Goal: Task Accomplishment & Management: Use online tool/utility

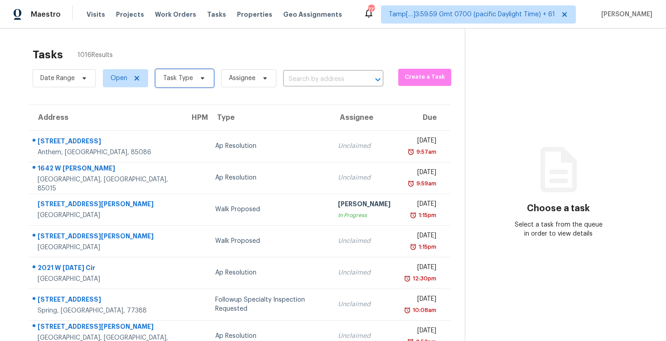
click at [164, 77] on span "Task Type" at bounding box center [178, 78] width 30 height 9
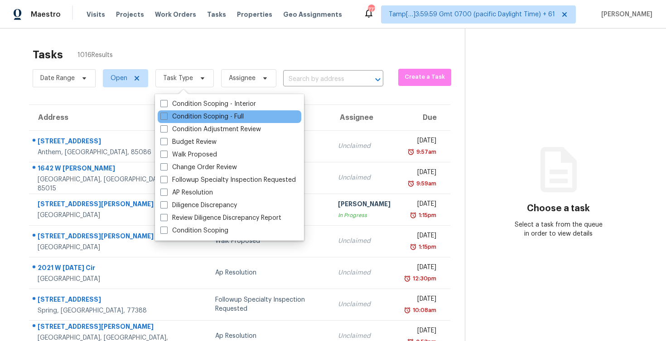
click at [192, 111] on div "Condition Scoping - Full" at bounding box center [230, 117] width 144 height 13
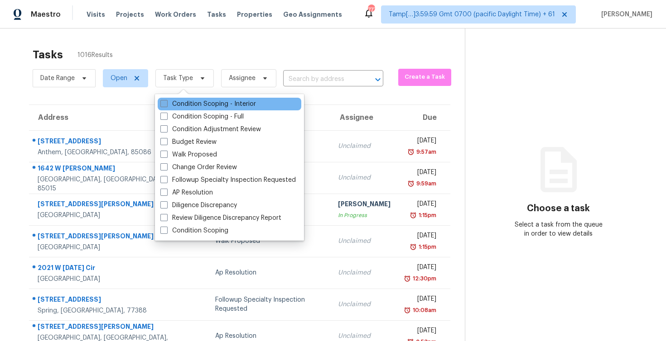
click at [193, 107] on label "Condition Scoping - Interior" at bounding box center [208, 104] width 96 height 9
click at [166, 106] on input "Condition Scoping - Interior" at bounding box center [163, 103] width 6 height 6
checkbox input "true"
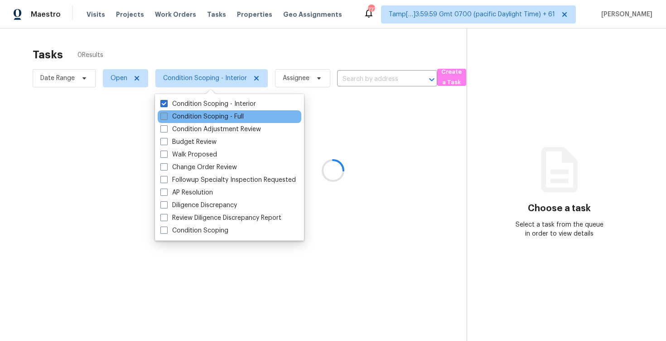
click at [194, 118] on label "Condition Scoping - Full" at bounding box center [201, 116] width 83 height 9
click at [166, 118] on input "Condition Scoping - Full" at bounding box center [163, 115] width 6 height 6
checkbox input "true"
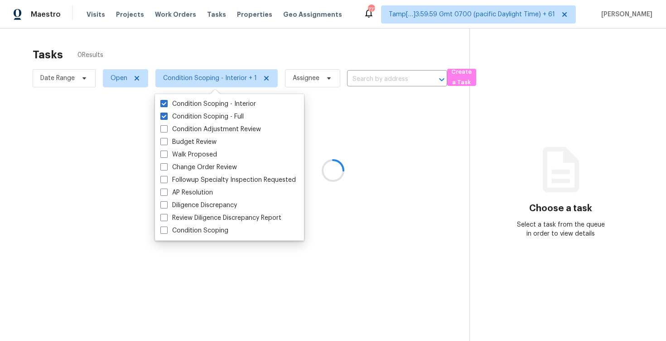
click at [189, 62] on div at bounding box center [333, 170] width 666 height 341
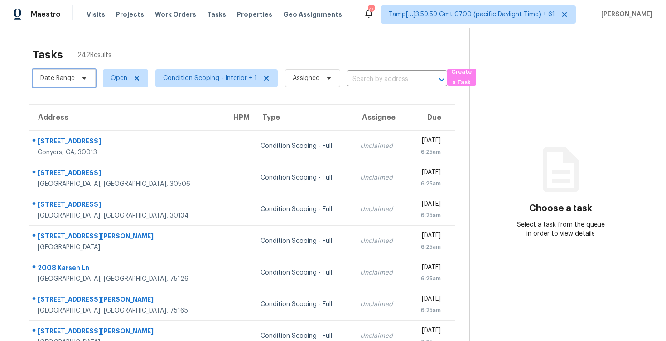
click at [89, 78] on span "Date Range" at bounding box center [64, 78] width 63 height 18
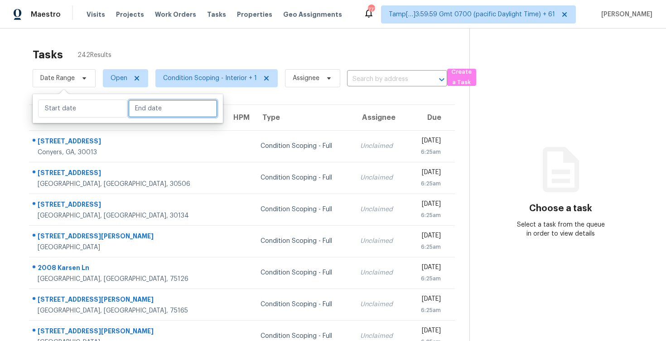
click at [154, 112] on input "text" at bounding box center [172, 109] width 89 height 18
select select "8"
select select "2025"
select select "9"
select select "2025"
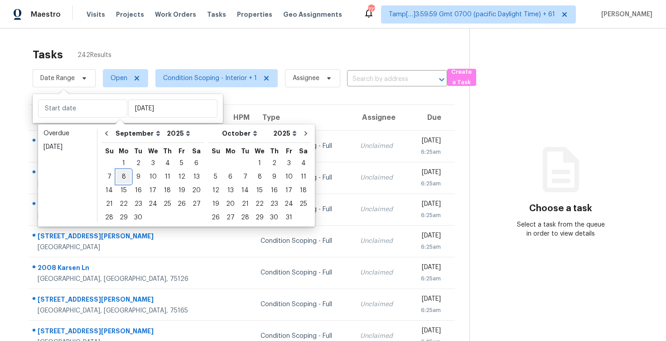
click at [126, 179] on div "8" at bounding box center [123, 177] width 14 height 13
type input "[DATE]"
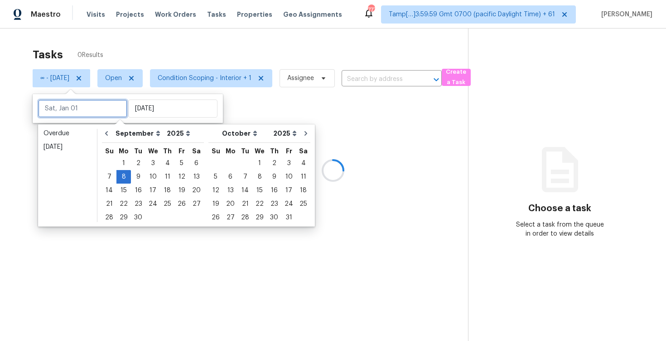
type input "[DATE]"
click at [120, 174] on div "8" at bounding box center [123, 177] width 14 height 13
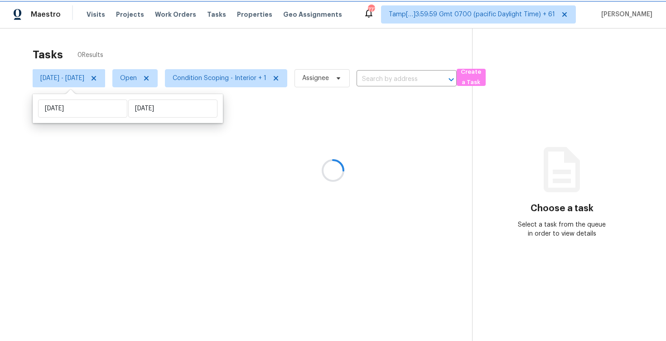
type input "[DATE]"
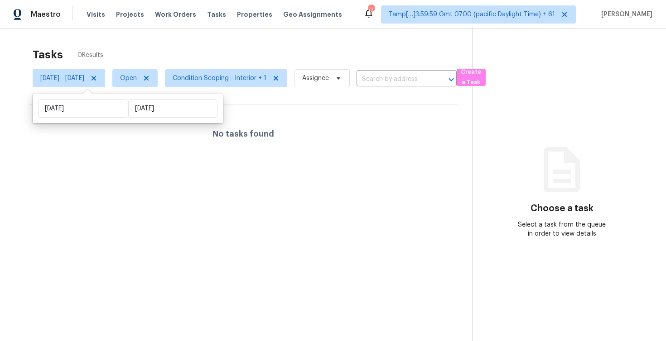
click at [157, 57] on div "Tasks 0 Results" at bounding box center [252, 55] width 439 height 24
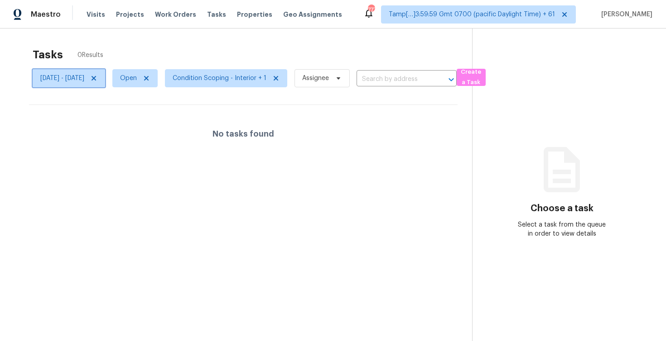
click at [97, 78] on icon at bounding box center [93, 78] width 7 height 7
